Goal: Task Accomplishment & Management: Use online tool/utility

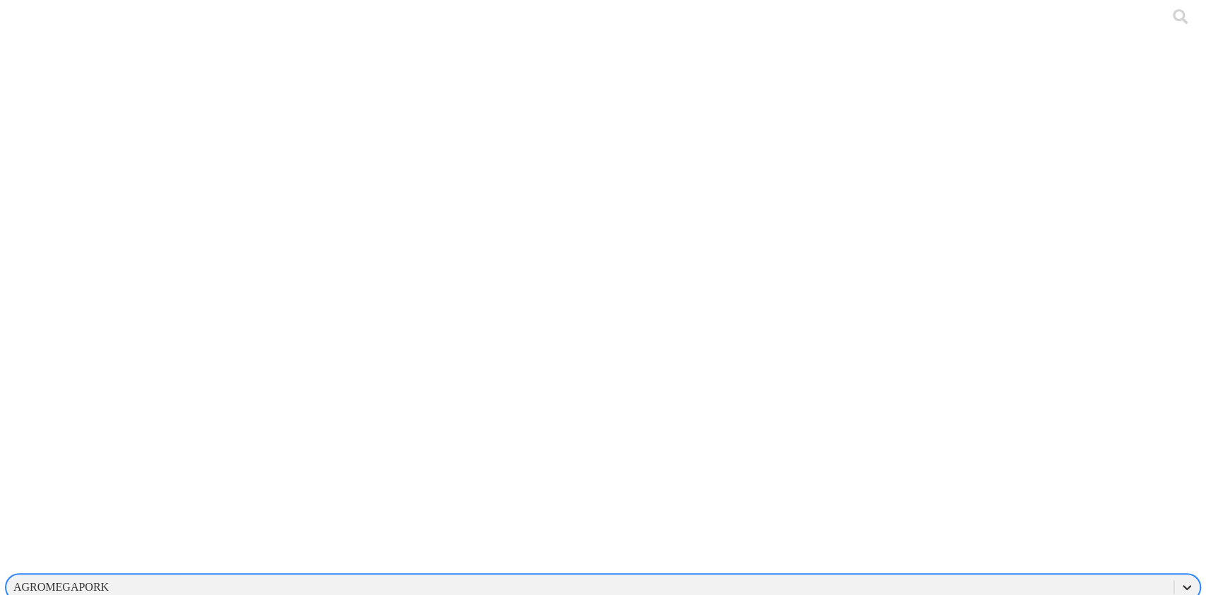
click at [1182, 585] on icon at bounding box center [1186, 587] width 8 height 5
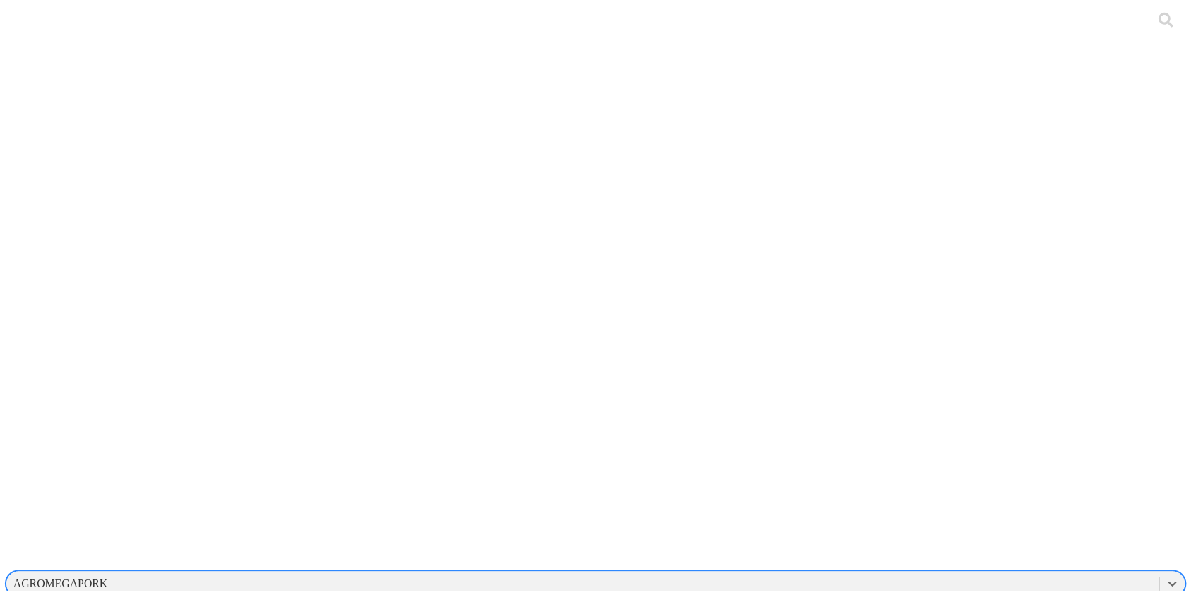
scroll to position [47, 0]
